Goal: Task Accomplishment & Management: Complete application form

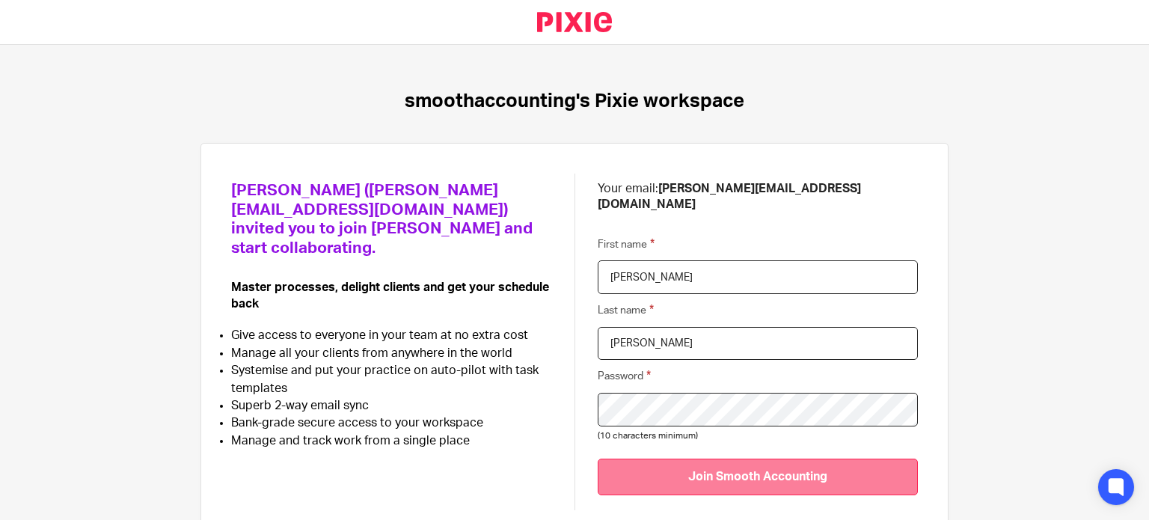
click at [748, 458] on input "Join Smooth Accounting" at bounding box center [757, 476] width 320 height 37
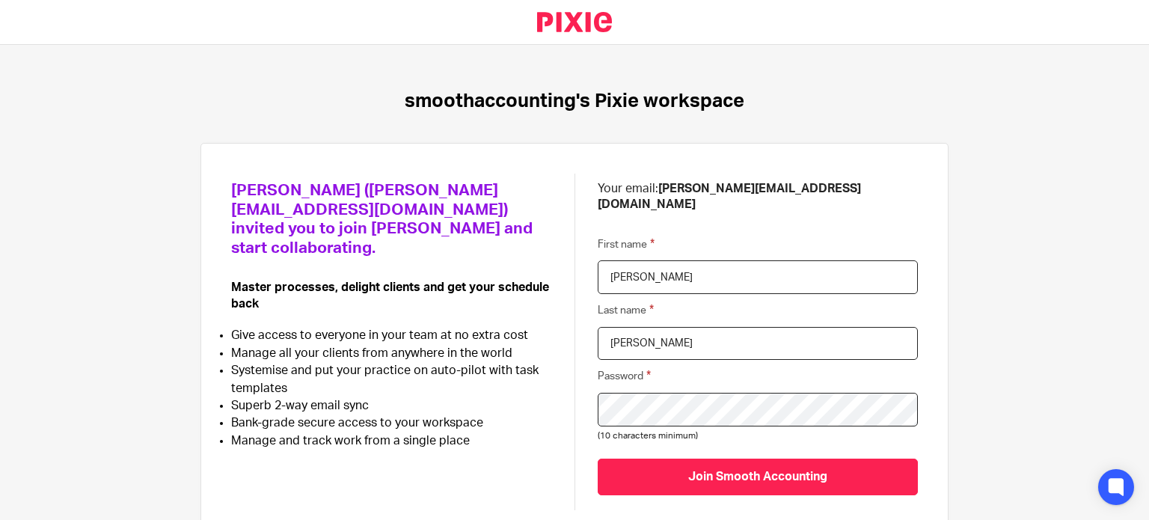
click at [480, 390] on div "Samuel Hopgood (samuel@smoothaccounting.co.uk) invited you to join Pixie and st…" at bounding box center [574, 341] width 686 height 337
click at [597, 458] on input "Join Smooth Accounting" at bounding box center [757, 476] width 320 height 37
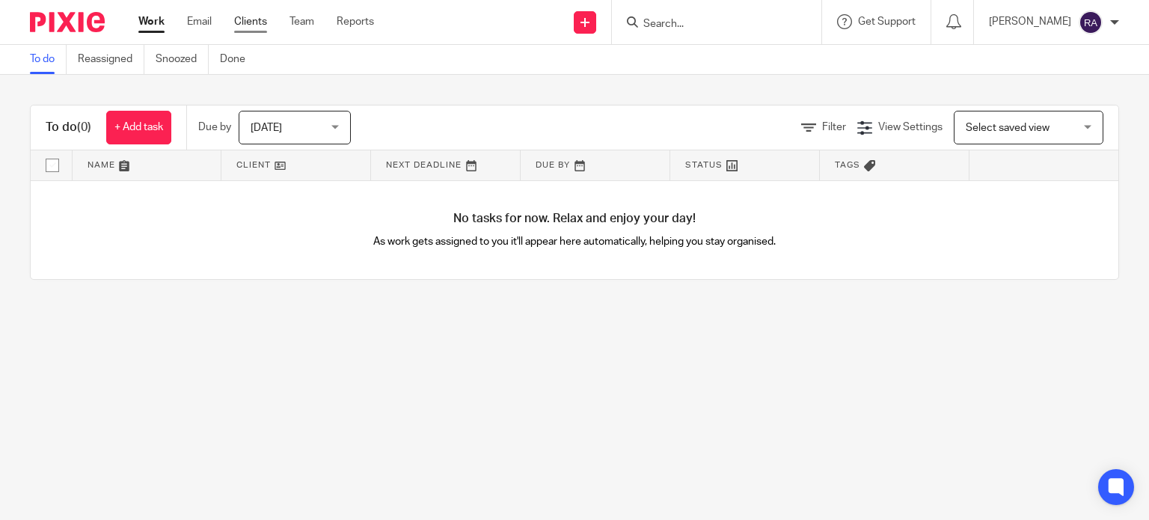
click at [237, 23] on link "Clients" at bounding box center [250, 21] width 33 height 15
click at [253, 22] on link "Clients" at bounding box center [250, 21] width 33 height 15
click at [253, 13] on div "Work Email Clients Team Reports Work Email Clients Team Reports Settings" at bounding box center [259, 22] width 273 height 44
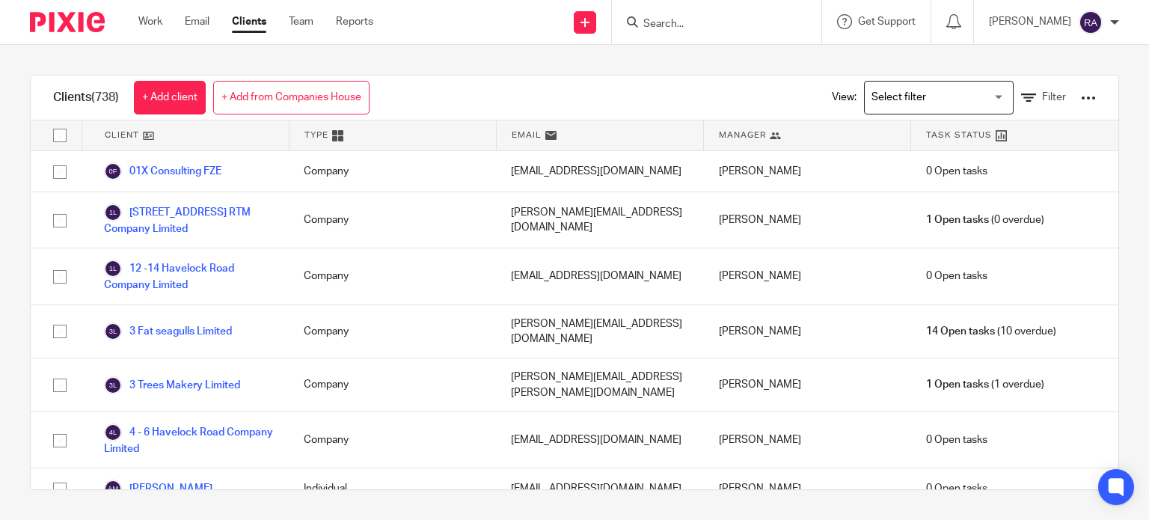
click at [674, 19] on input "Search" at bounding box center [709, 24] width 135 height 13
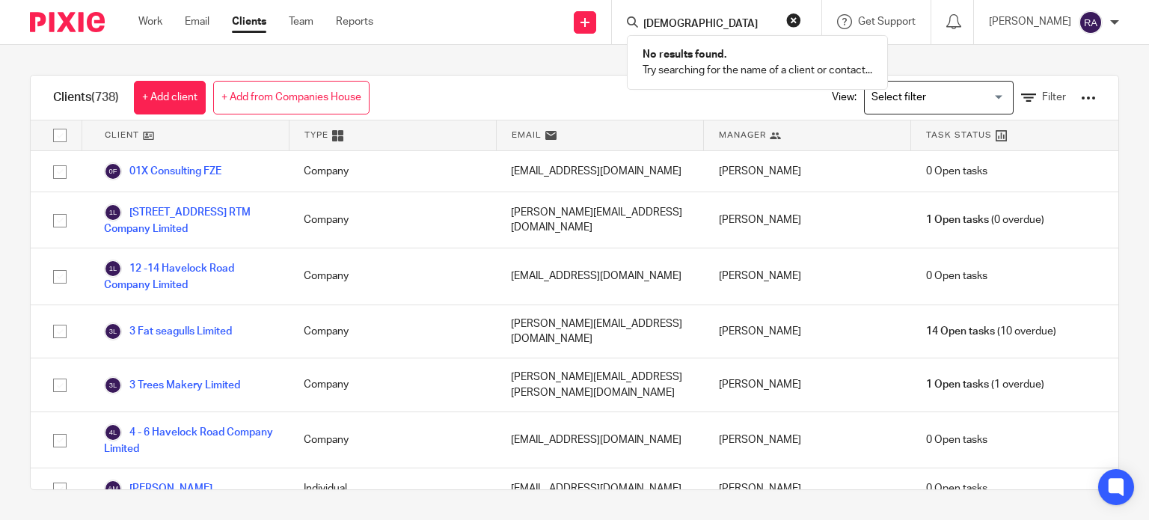
type input "temple"
click at [801, 19] on button "reset" at bounding box center [793, 20] width 15 height 15
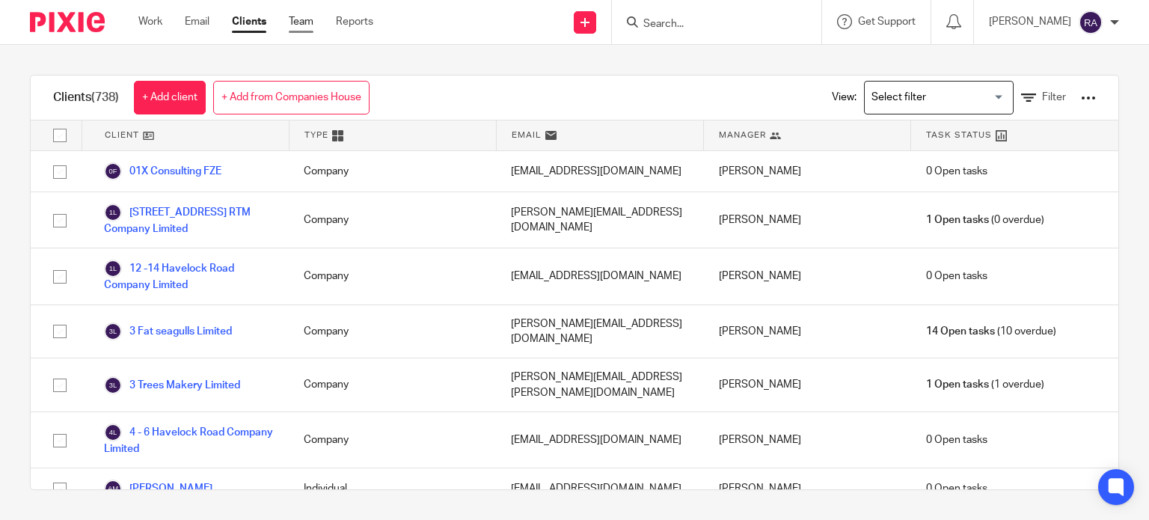
click at [308, 17] on link "Team" at bounding box center [301, 21] width 25 height 15
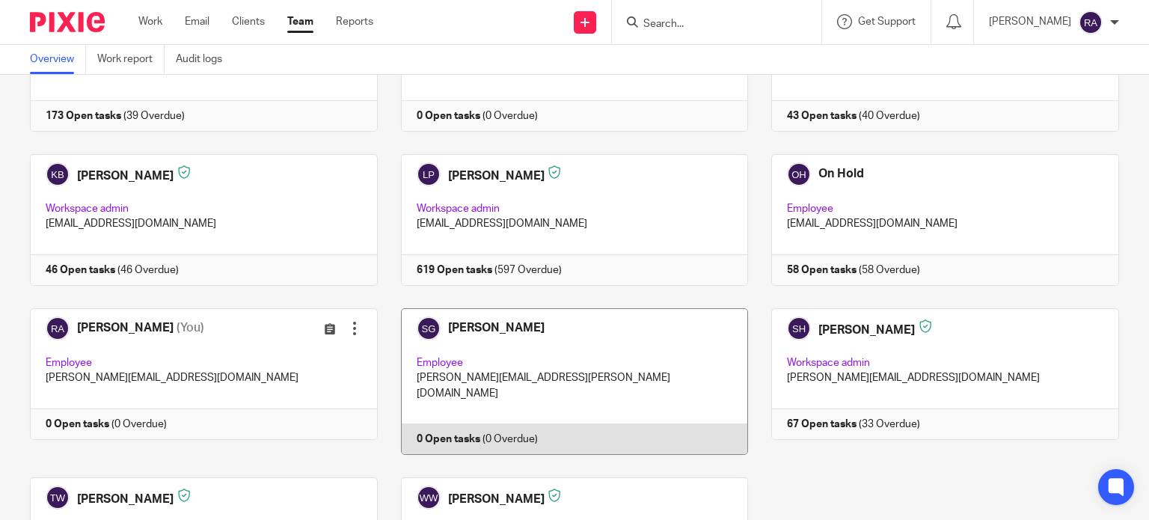
scroll to position [289, 0]
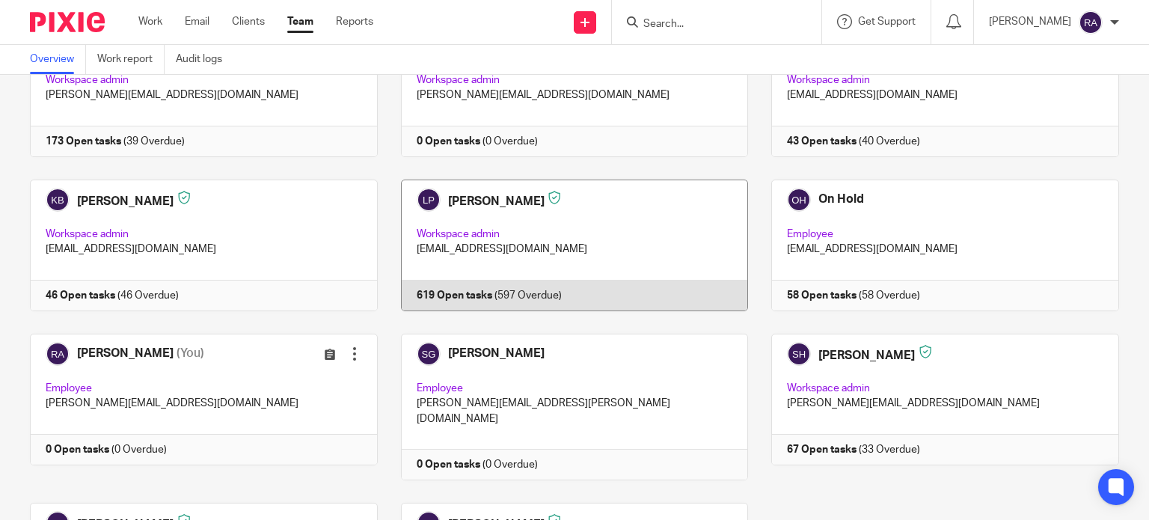
click at [614, 206] on link at bounding box center [563, 245] width 371 height 132
click at [473, 286] on link at bounding box center [563, 245] width 371 height 132
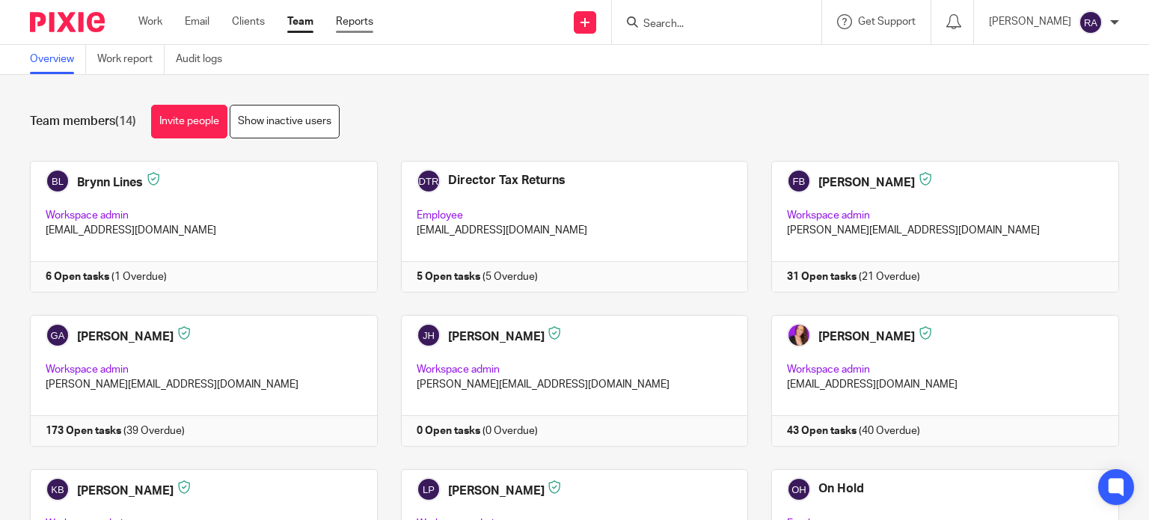
click at [362, 26] on link "Reports" at bounding box center [354, 21] width 37 height 15
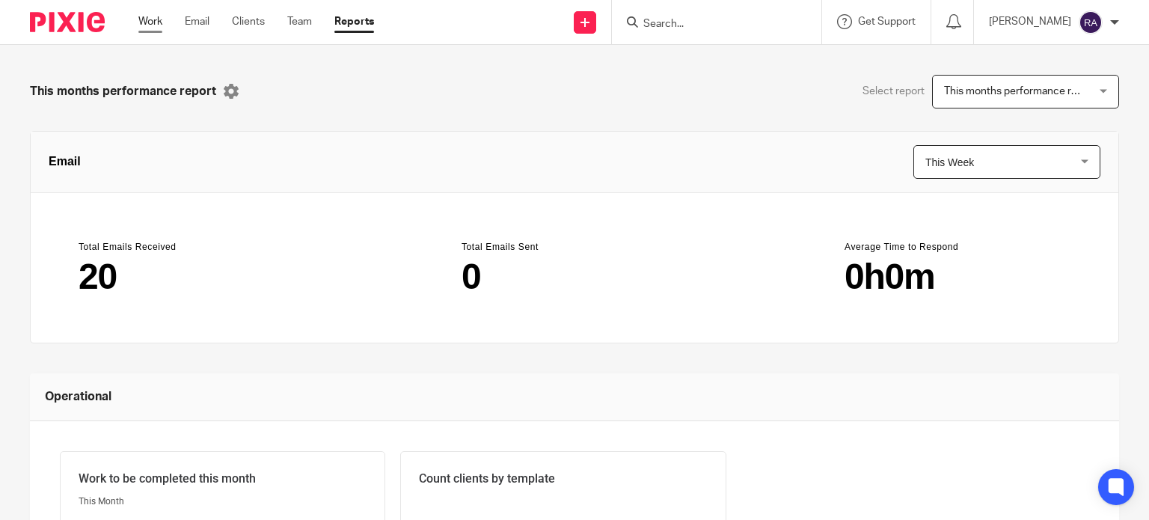
click at [144, 22] on link "Work" at bounding box center [150, 21] width 24 height 15
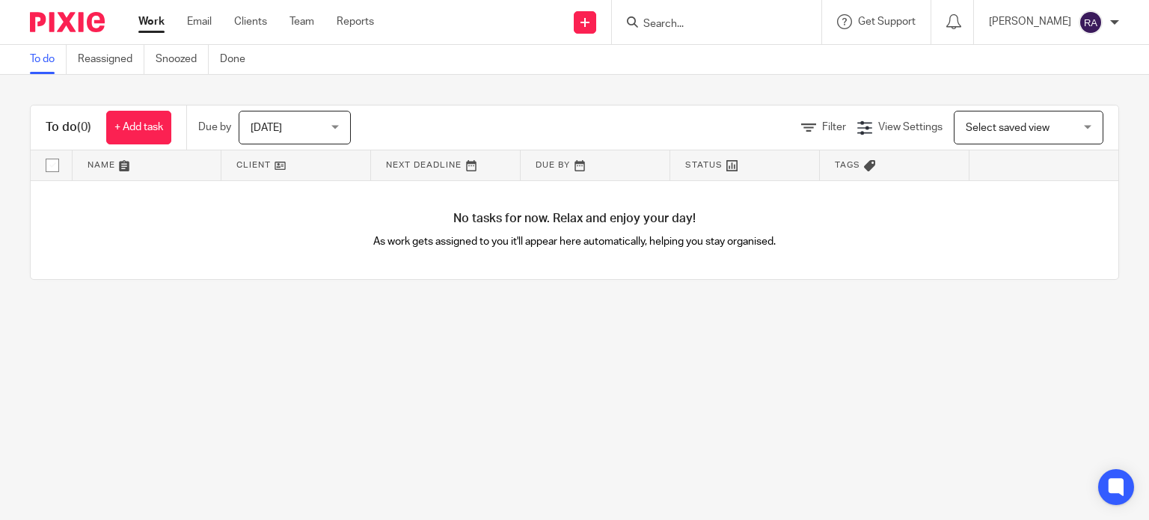
click at [203, 23] on link "Email" at bounding box center [199, 21] width 25 height 15
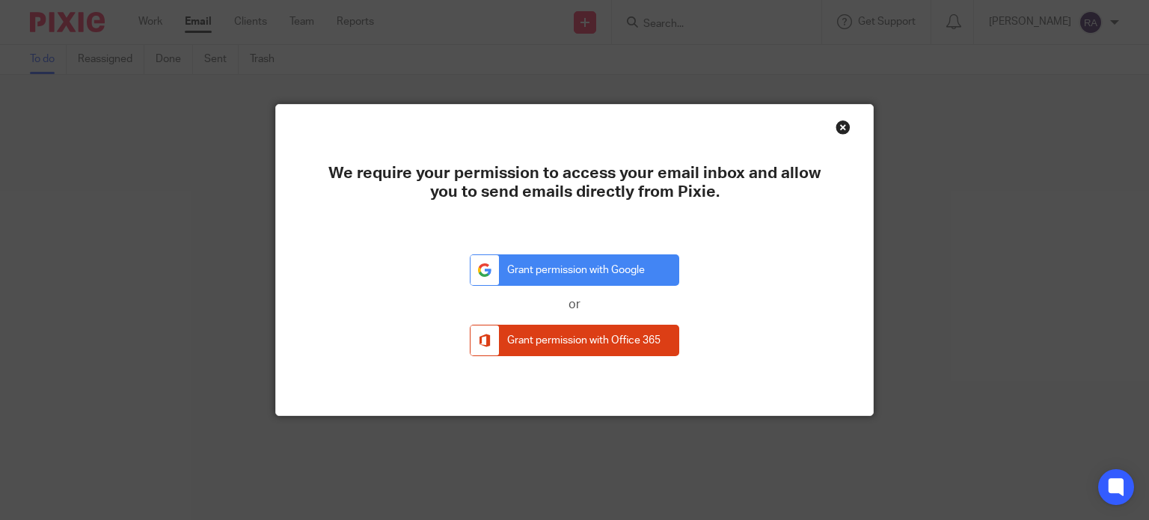
click at [835, 127] on div "Close this dialog window" at bounding box center [842, 127] width 15 height 15
